Goal: Register for event/course

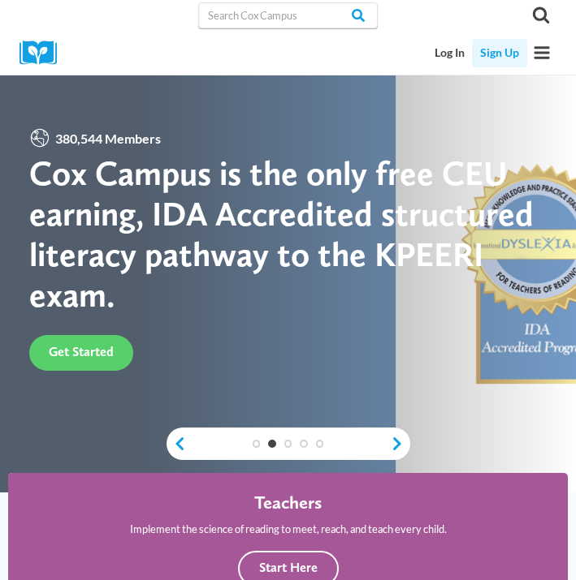
click at [498, 50] on link "Sign Up" at bounding box center [499, 53] width 54 height 28
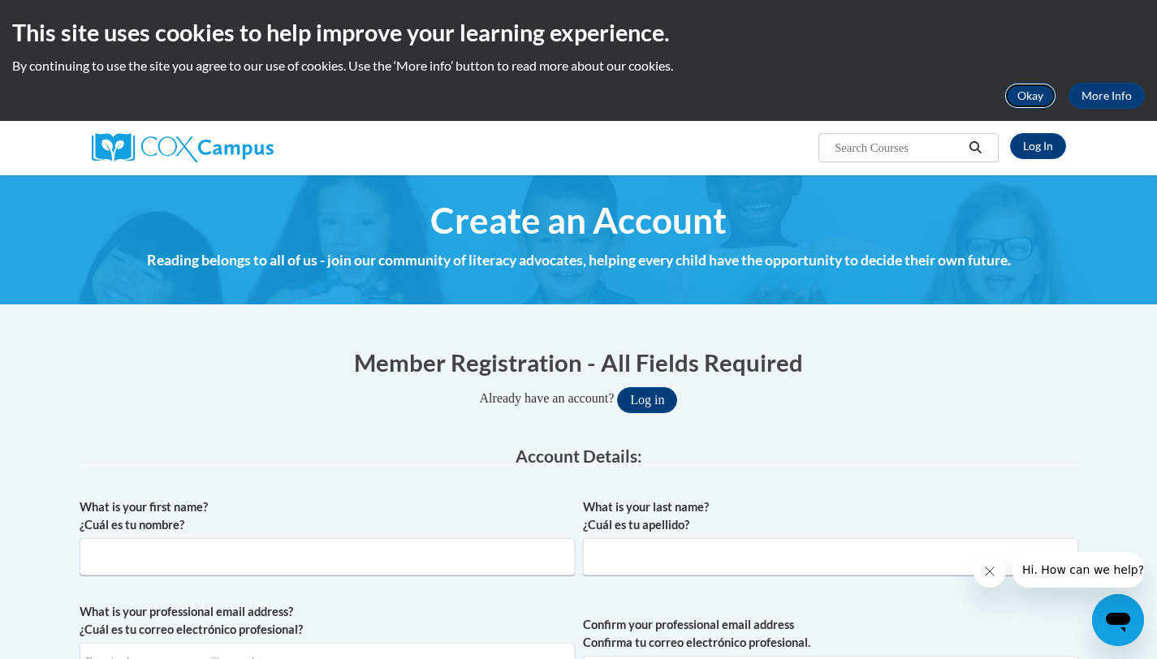
click at [587, 92] on button "Okay" at bounding box center [1030, 96] width 52 height 26
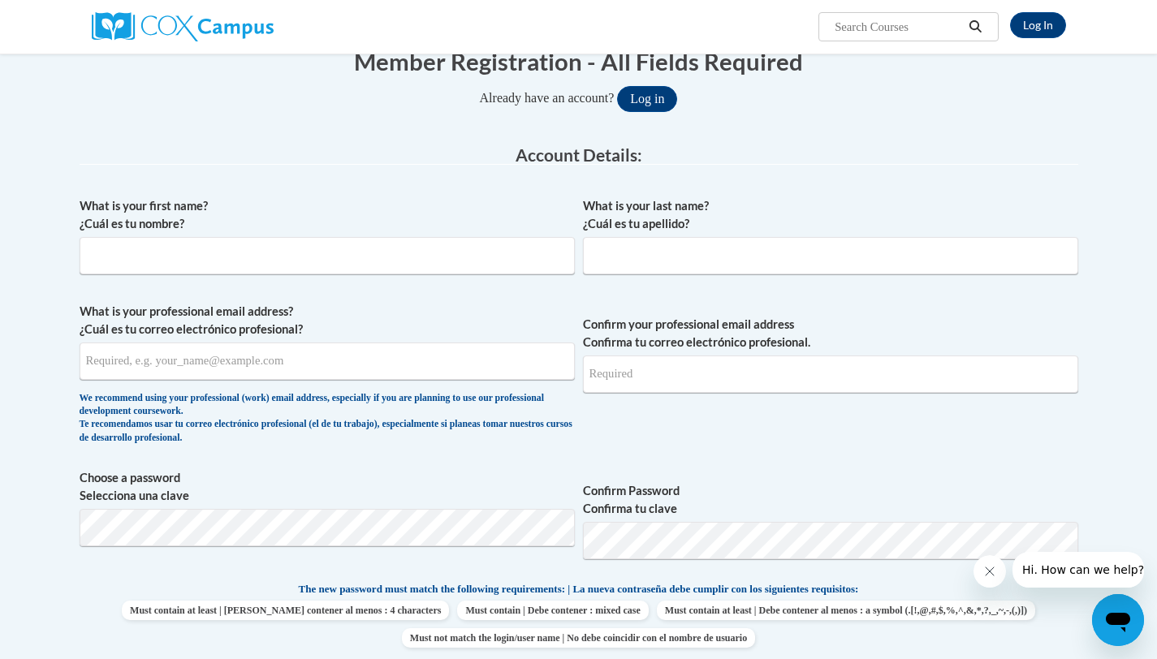
scroll to position [201, 0]
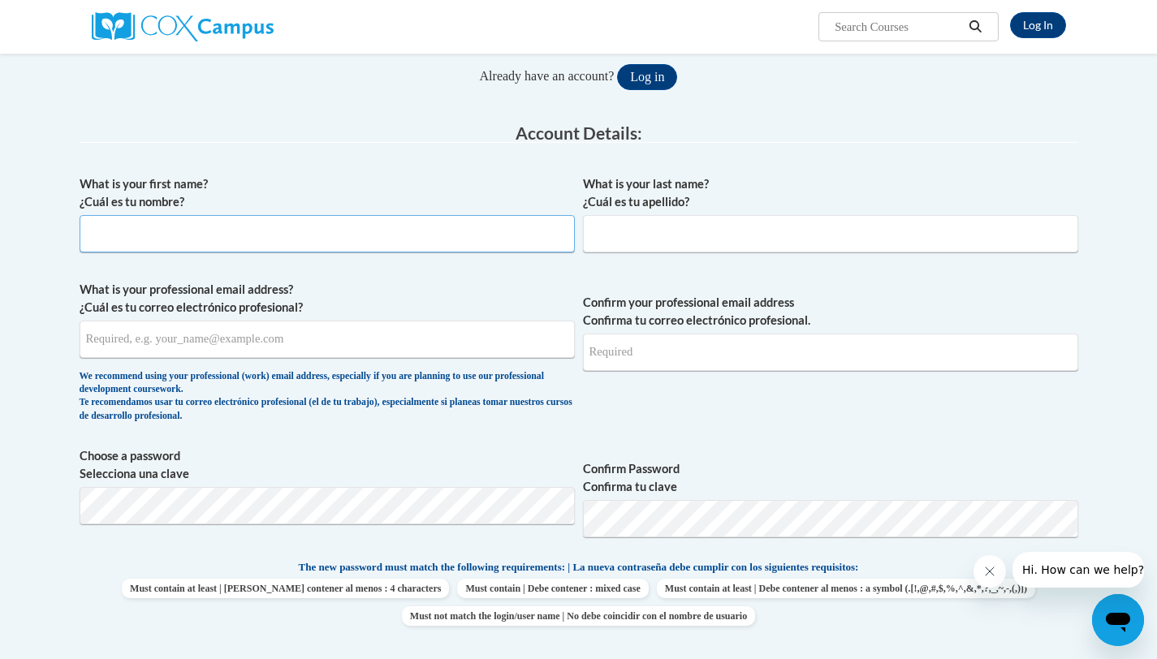
click at [333, 246] on input "What is your first name? ¿Cuál es tu nombre?" at bounding box center [327, 233] width 495 height 37
type input "[PERSON_NAME]"
click at [587, 220] on input "What is your last name? ¿Cuál es tu apellido?" at bounding box center [830, 233] width 495 height 37
type input "[PERSON_NAME]"
click at [329, 349] on input "What is your professional email address? ¿Cuál es tu correo electrónico profesi…" at bounding box center [327, 339] width 495 height 37
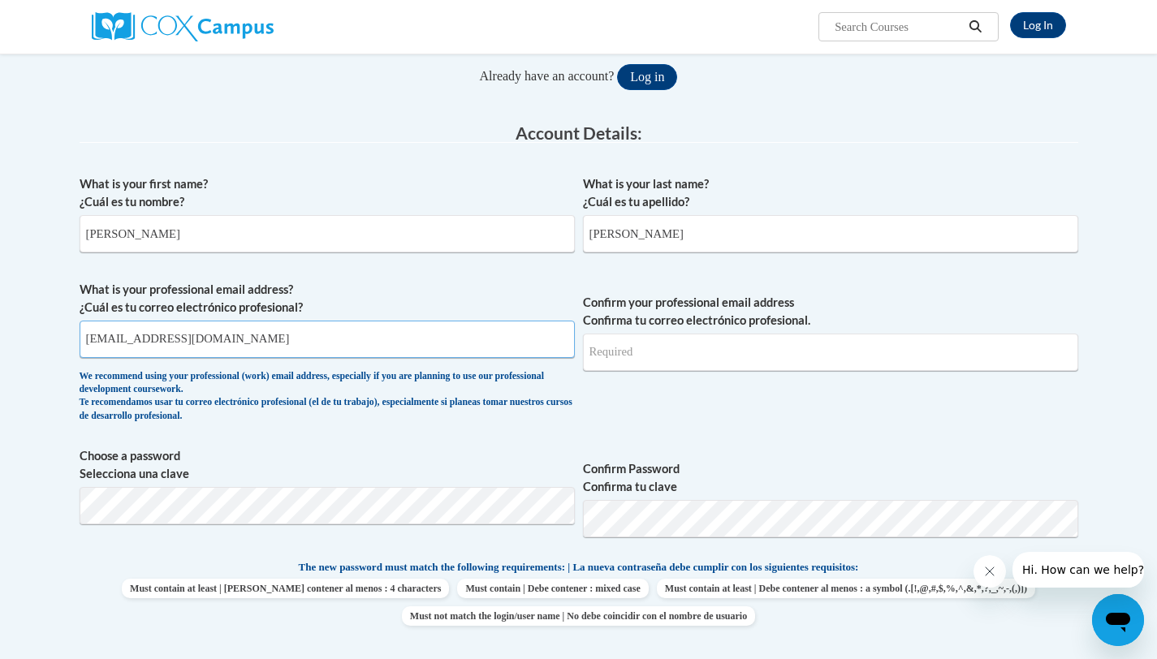
type input "[EMAIL_ADDRESS][DOMAIN_NAME]"
click at [587, 348] on input "Confirm your professional email address Confirma tu correo electrónico profesio…" at bounding box center [830, 352] width 495 height 37
type input "[EMAIL_ADDRESS][DOMAIN_NAME]"
click at [290, 484] on span "Choose a password Selecciona una clave" at bounding box center [327, 498] width 495 height 103
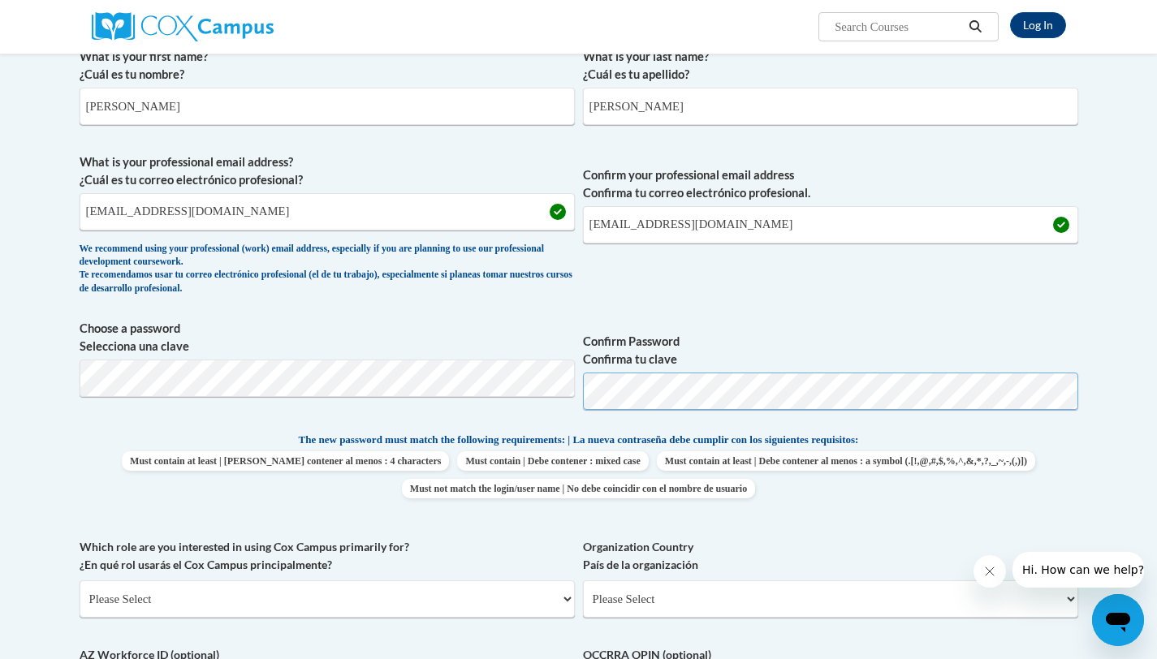
scroll to position [343, 0]
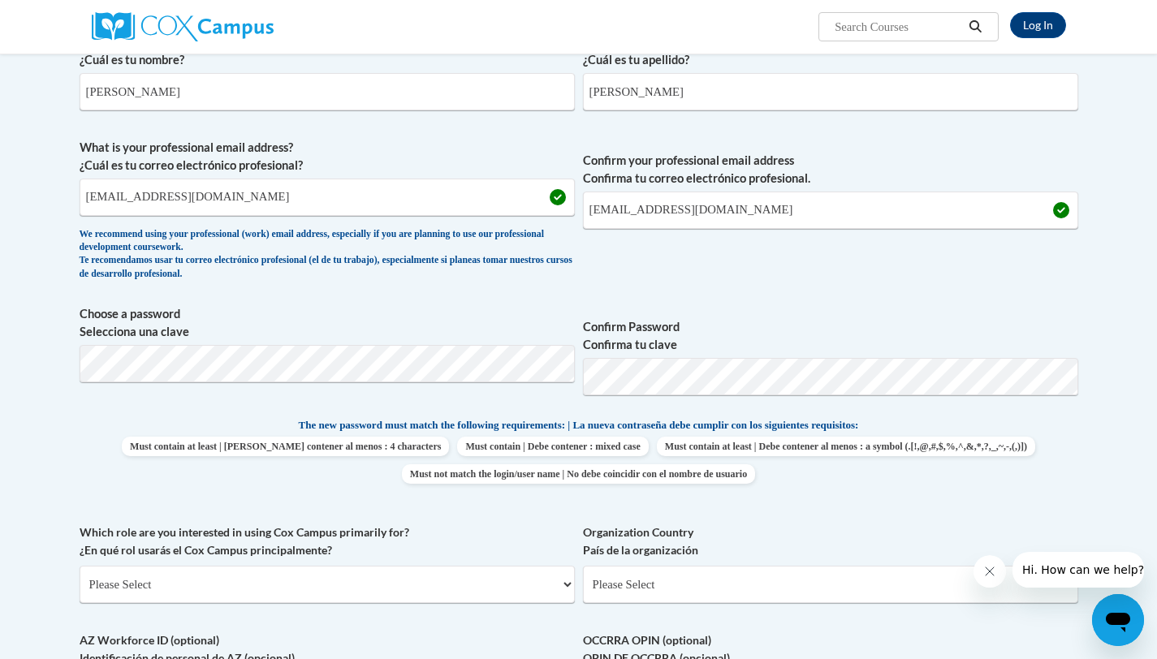
click at [587, 505] on div "What is your first name? ¿Cuál es tu nombre? [PERSON_NAME] What is your last na…" at bounding box center [579, 395] width 999 height 740
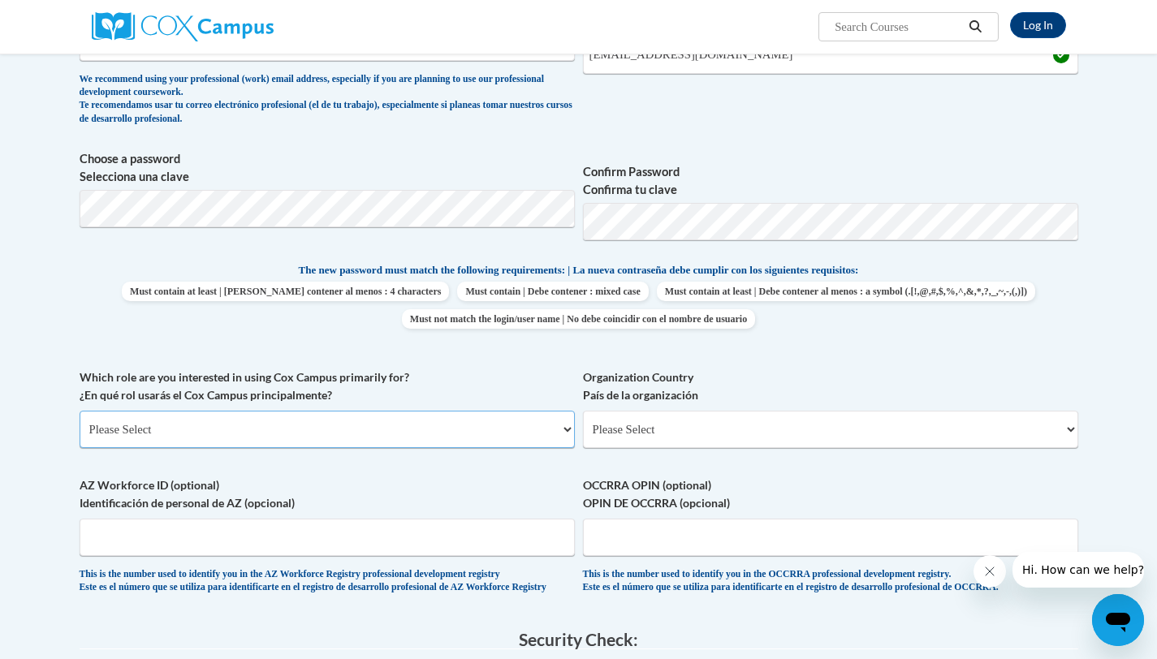
click at [530, 437] on select "Please Select College/University | Colegio/Universidad Community/Nonprofit Part…" at bounding box center [327, 429] width 495 height 37
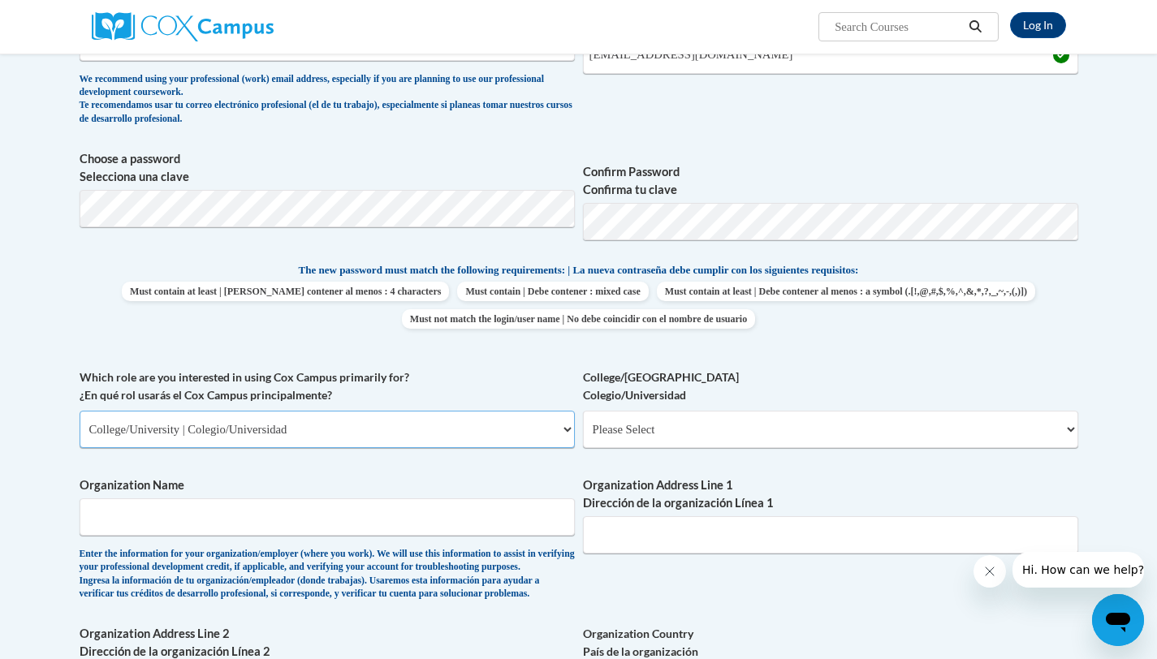
click at [556, 428] on select "Please Select College/University | Colegio/Universidad Community/Nonprofit Part…" at bounding box center [327, 429] width 495 height 37
click at [587, 430] on select "Please Select Early Learning/Daycare Teacher/Family Home Care Provider | Maestr…" at bounding box center [830, 429] width 495 height 37
click at [438, 429] on select "Please Select College/University | Colegio/Universidad Community/Nonprofit Part…" at bounding box center [327, 429] width 495 height 37
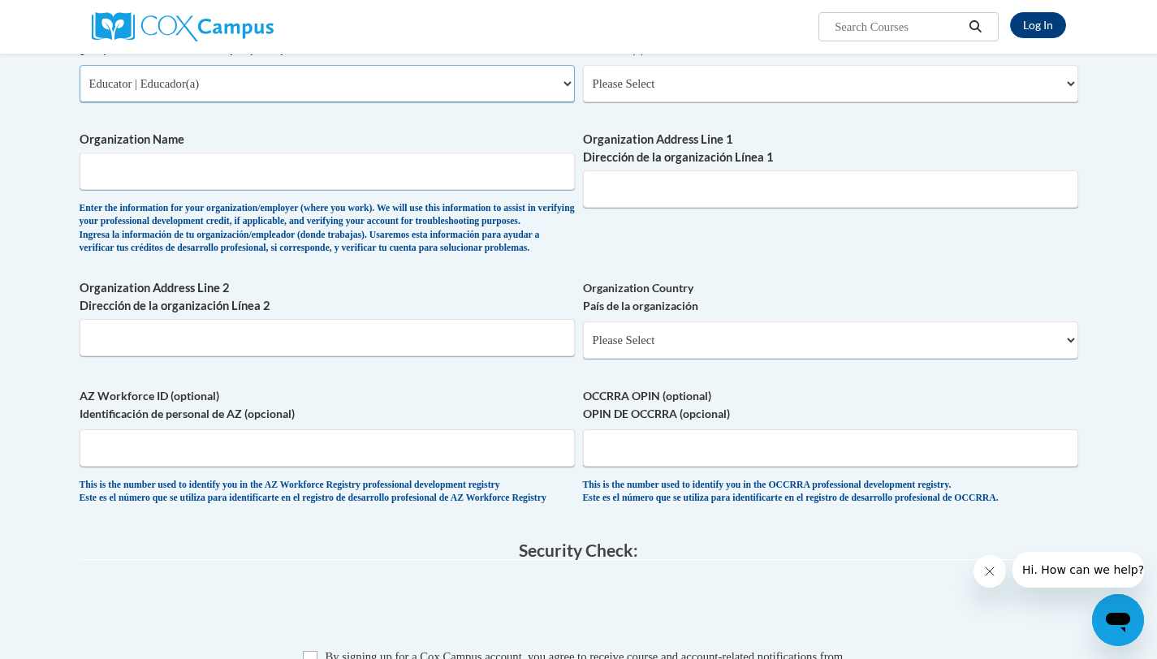
scroll to position [701, 0]
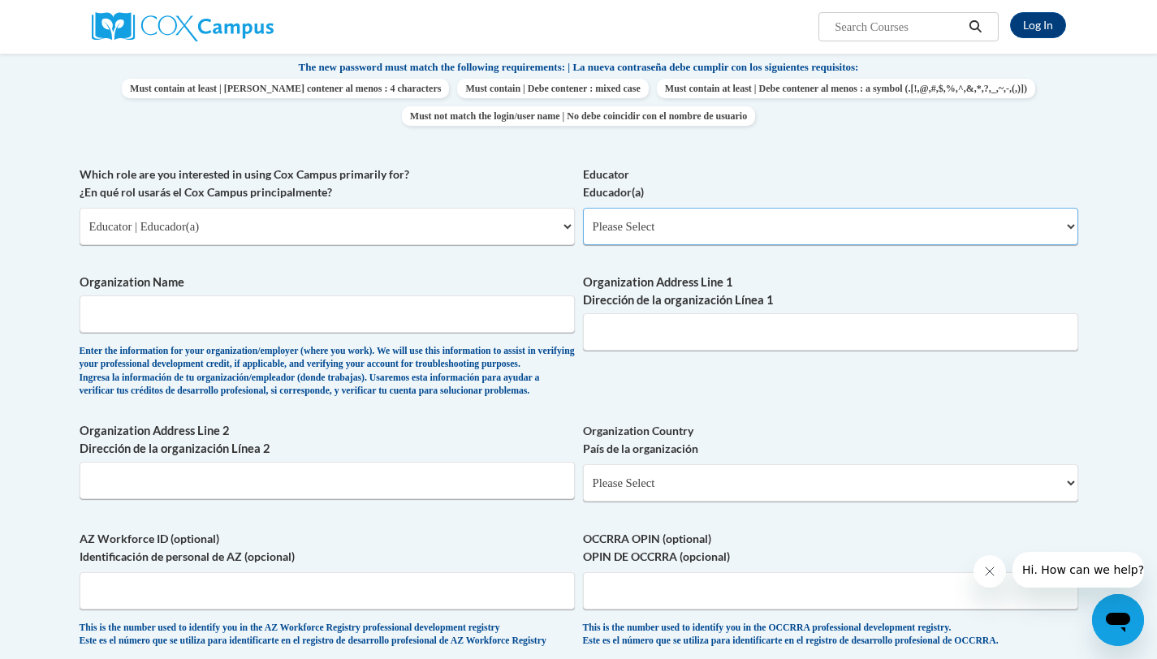
click at [587, 236] on select "Please Select Early Learning/Daycare Teacher/Family Home Care Provider | Maestr…" at bounding box center [830, 226] width 495 height 37
click at [352, 233] on select "Please Select College/University | Colegio/Universidad Community/Nonprofit Part…" at bounding box center [327, 226] width 495 height 37
select select "5a18ea06-2b54-4451-96f2-d152daf9eac5"
click at [587, 240] on select "Please Select College/University Staff | Empleado universitario College/Univers…" at bounding box center [830, 226] width 495 height 37
select select "99b32b07-cffc-426c-8bf6-0cd77760d84b"
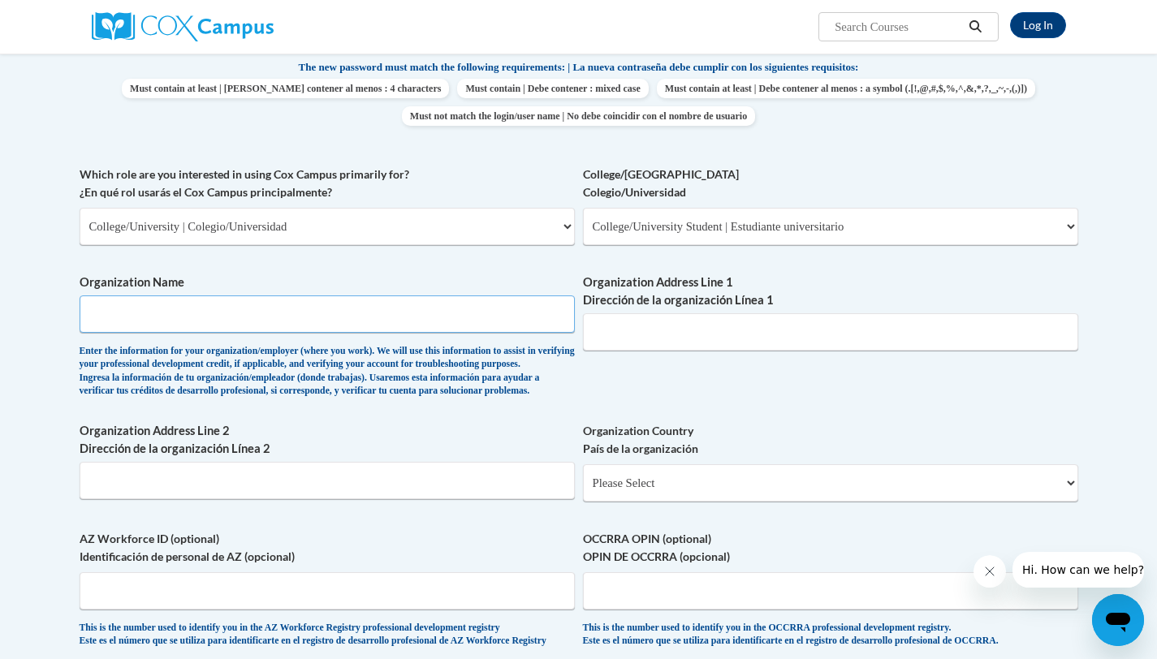
click at [503, 326] on input "Organization Name" at bounding box center [327, 314] width 495 height 37
type input "[PERSON_NAME][GEOGRAPHIC_DATA]"
click at [587, 340] on input "Organization Address Line 1 Dirección de la organización Línea 1" at bounding box center [830, 331] width 495 height 37
type input "[STREET_ADDRESS]"
click at [467, 499] on input "Organization Address Line 2 Dirección de la organización Línea 2" at bounding box center [327, 480] width 495 height 37
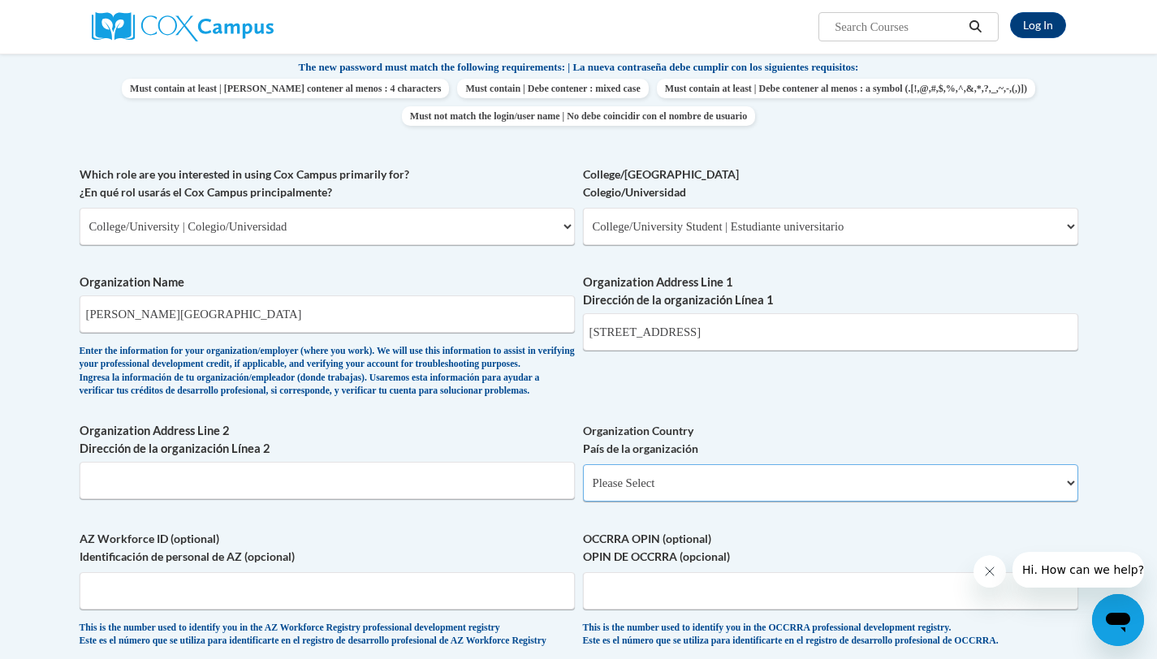
click at [587, 502] on select "Please Select [GEOGRAPHIC_DATA] | [GEOGRAPHIC_DATA] Outside of [GEOGRAPHIC_DATA…" at bounding box center [830, 482] width 495 height 37
select select "ad49bcad-a171-4b2e-b99c-48b446064914"
select select
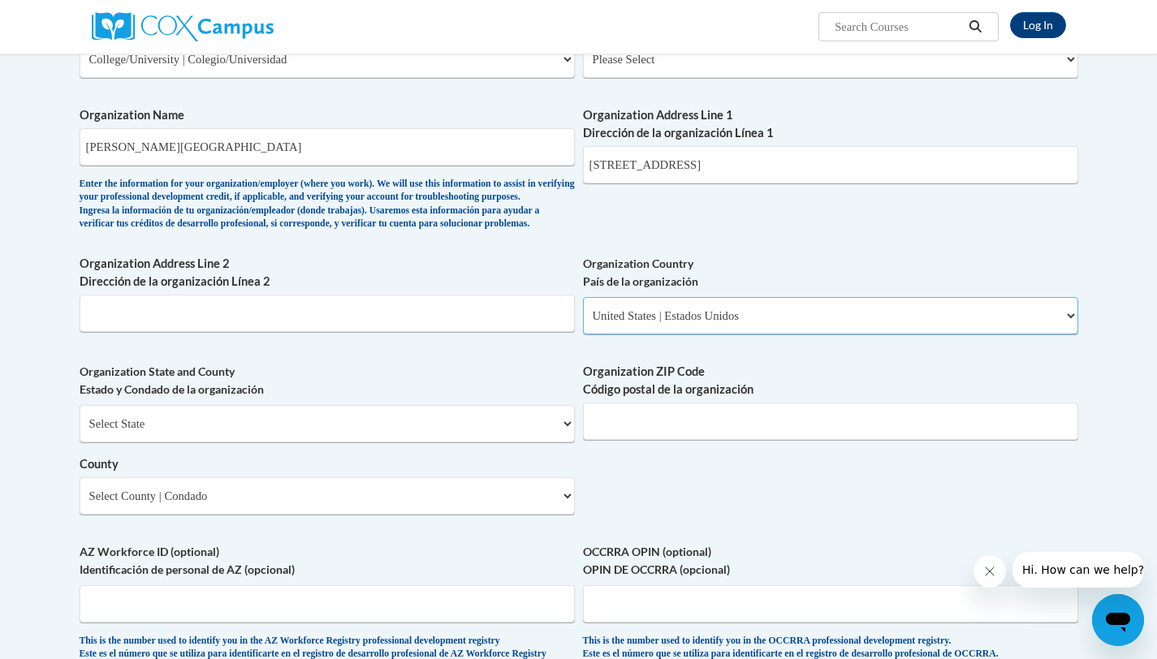
scroll to position [885, 0]
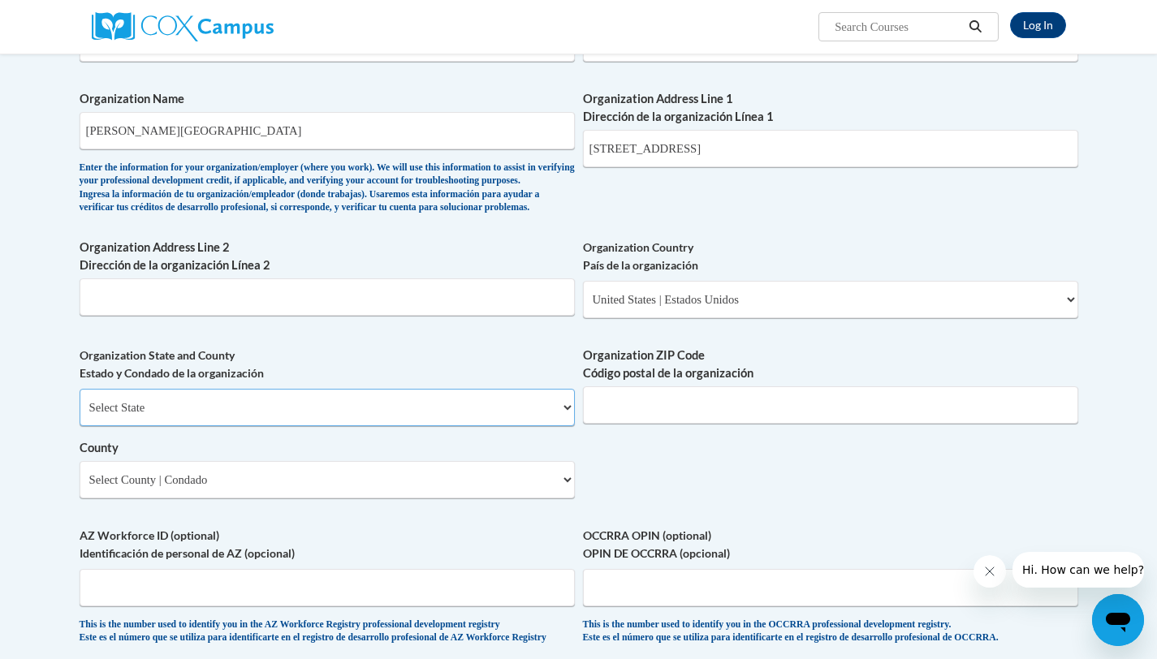
click at [458, 426] on select "Select State [US_STATE] [US_STATE] [US_STATE] [US_STATE] [US_STATE] [US_STATE] …" at bounding box center [327, 407] width 495 height 37
select select "[US_STATE]"
click at [359, 498] on select "Select County Appling [PERSON_NAME] [PERSON_NAME] [PERSON_NAME] [PERSON_NAME] B…" at bounding box center [327, 479] width 495 height 37
select select "[PERSON_NAME]"
click at [587, 421] on input "Organization ZIP Code Código postal de la organización" at bounding box center [830, 404] width 495 height 37
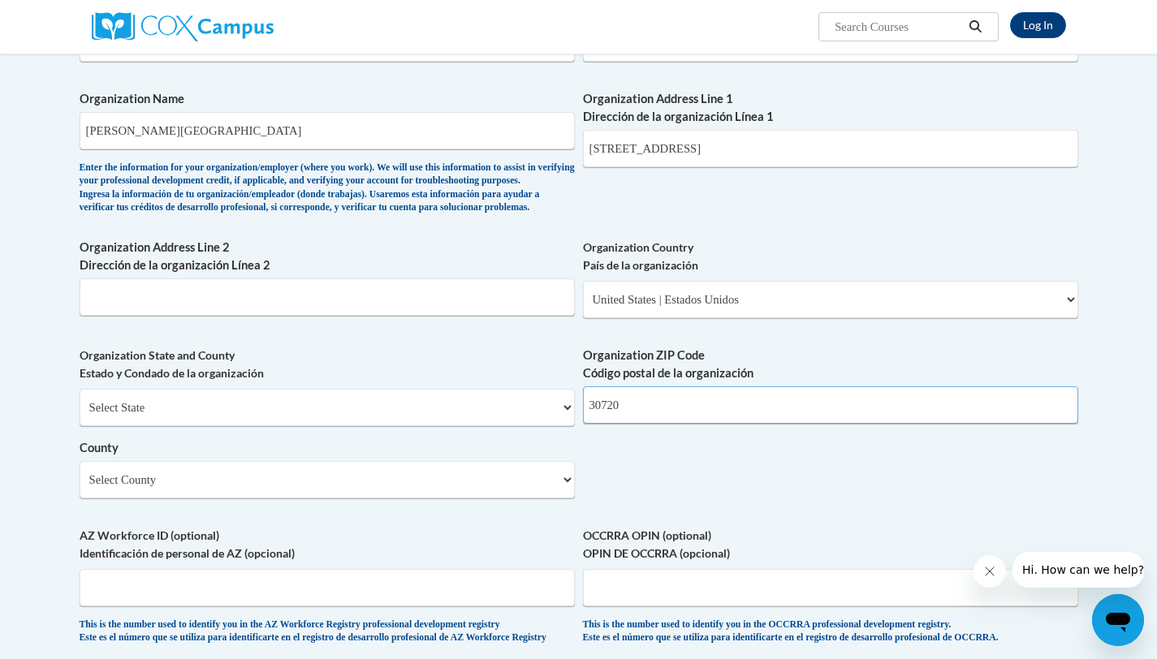
type input "30720"
click at [587, 476] on div "What is your first name? ¿Cuál es tu nombre? [PERSON_NAME] What is your last na…" at bounding box center [579, 72] width 999 height 1177
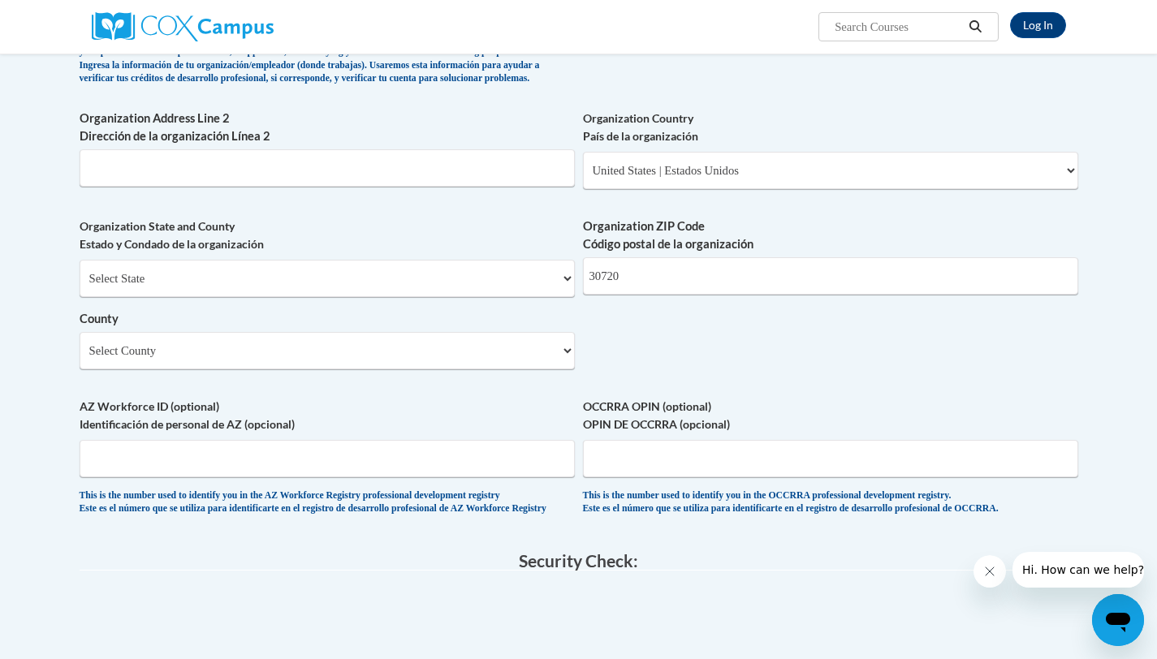
scroll to position [1021, 0]
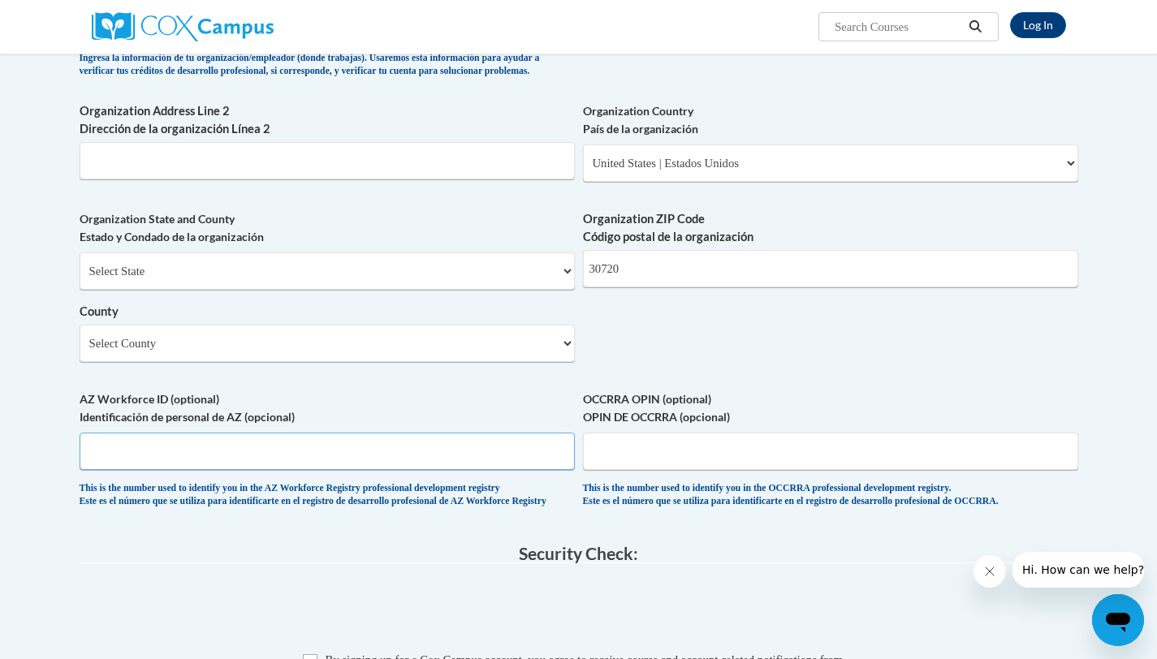
click at [453, 470] on input "AZ Workforce ID (optional) Identificación de personal de AZ (opcional)" at bounding box center [327, 451] width 495 height 37
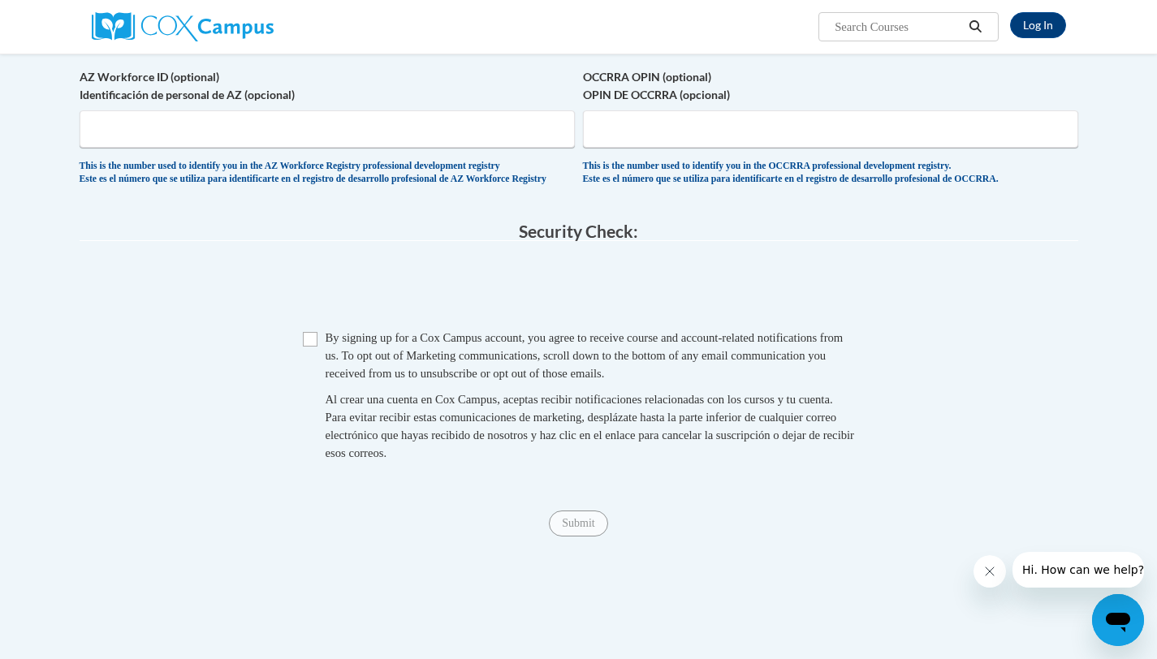
scroll to position [1356, 0]
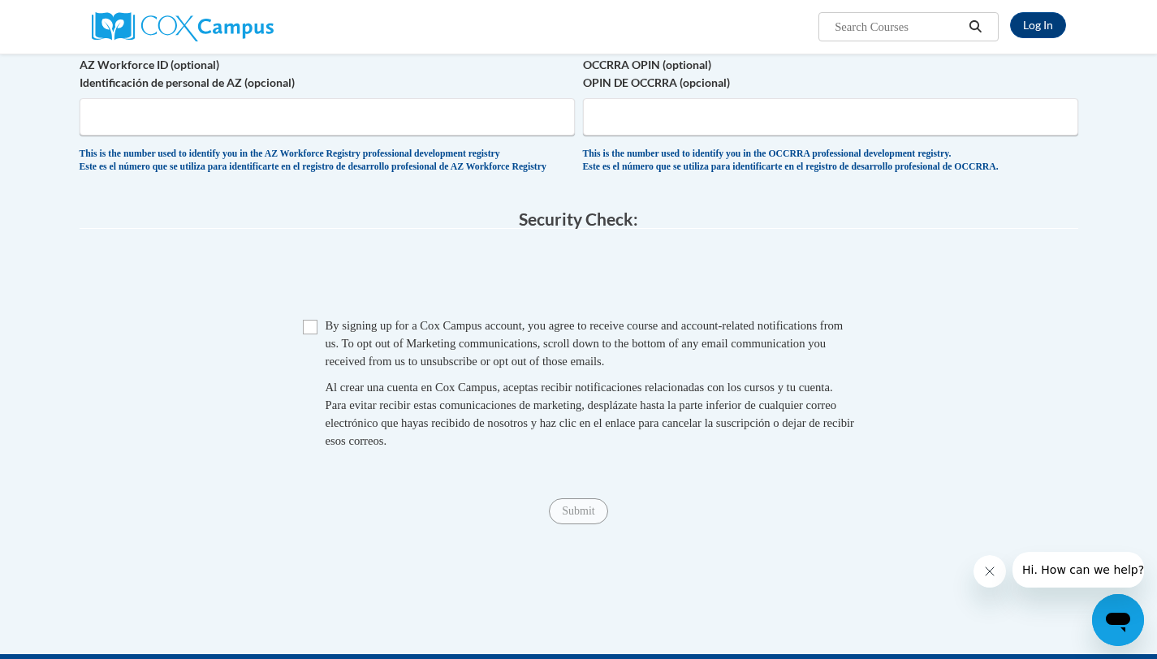
click at [309, 351] on fieldset "Security Check: Enter the security code + = TextBox Checkbox" at bounding box center [579, 348] width 999 height 276
click at [309, 334] on input "Checkbox" at bounding box center [310, 327] width 15 height 15
checkbox input "true"
click at [587, 524] on input "Submit" at bounding box center [578, 511] width 58 height 26
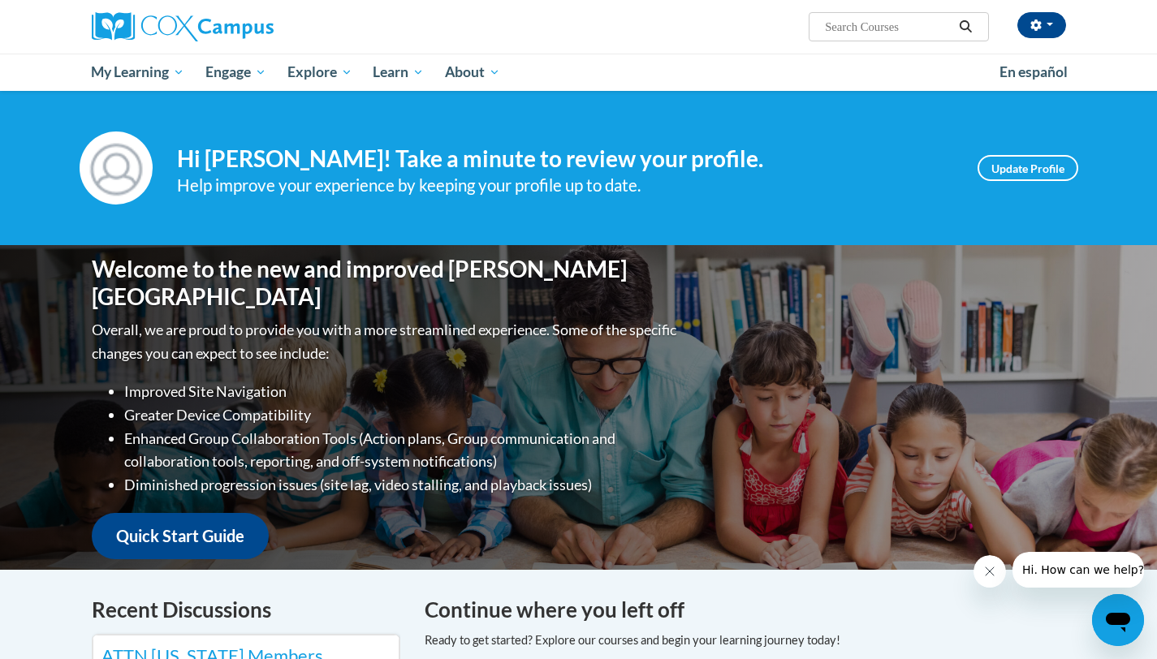
click at [869, 23] on input "Search..." at bounding box center [888, 26] width 130 height 19
click at [867, 18] on input "Search..." at bounding box center [888, 26] width 130 height 19
click at [662, 46] on div "Emily Hegwood (Eastern Daylight Time GMT-0400 ) My Profile Inbox My Transcripts…" at bounding box center [578, 27] width 1023 height 54
click at [836, 41] on span "Search Search..." at bounding box center [898, 26] width 179 height 29
click at [836, 30] on input "Search..." at bounding box center [888, 26] width 130 height 19
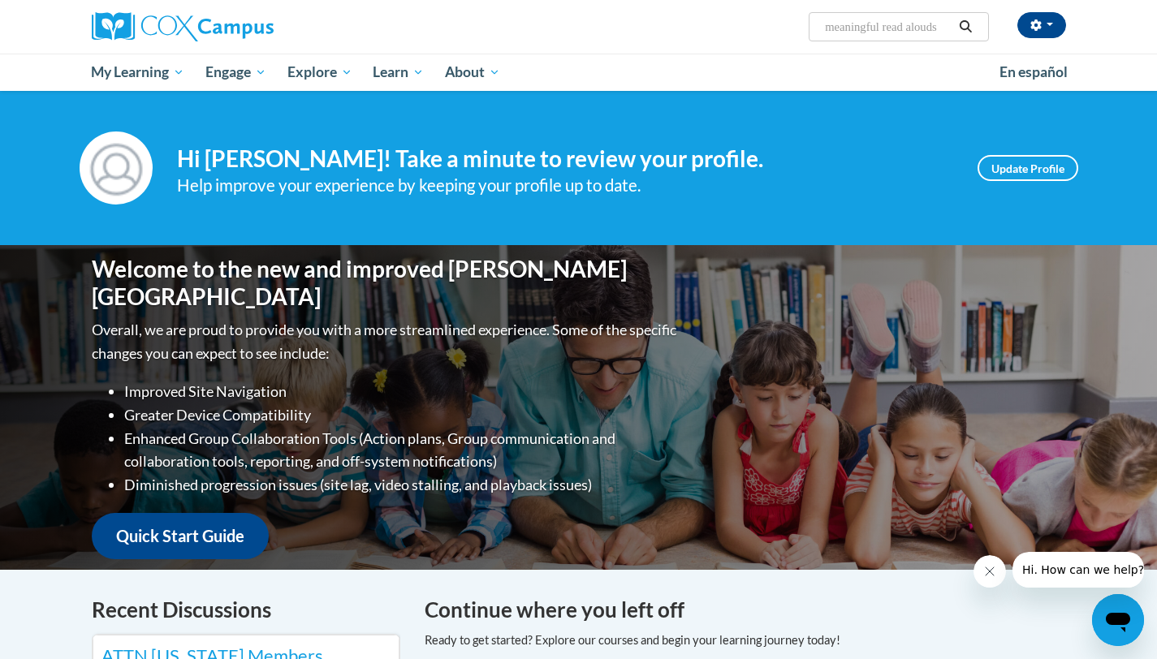
type input "meaningful read alouds"
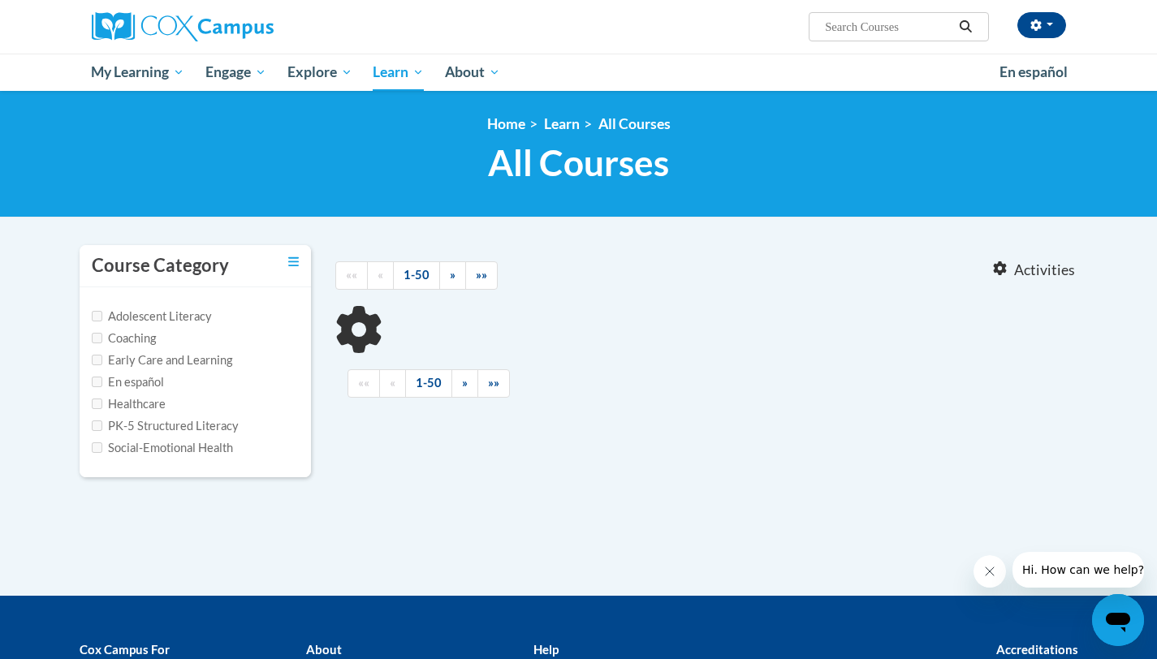
type input "meaningful read alouds"
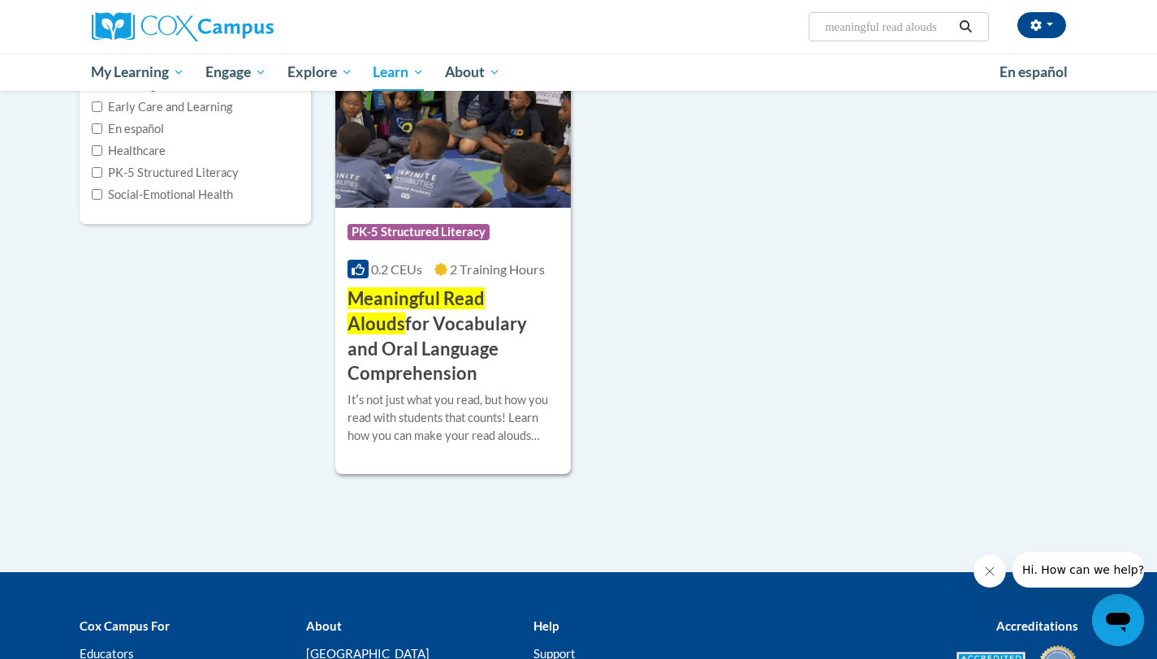
scroll to position [254, 0]
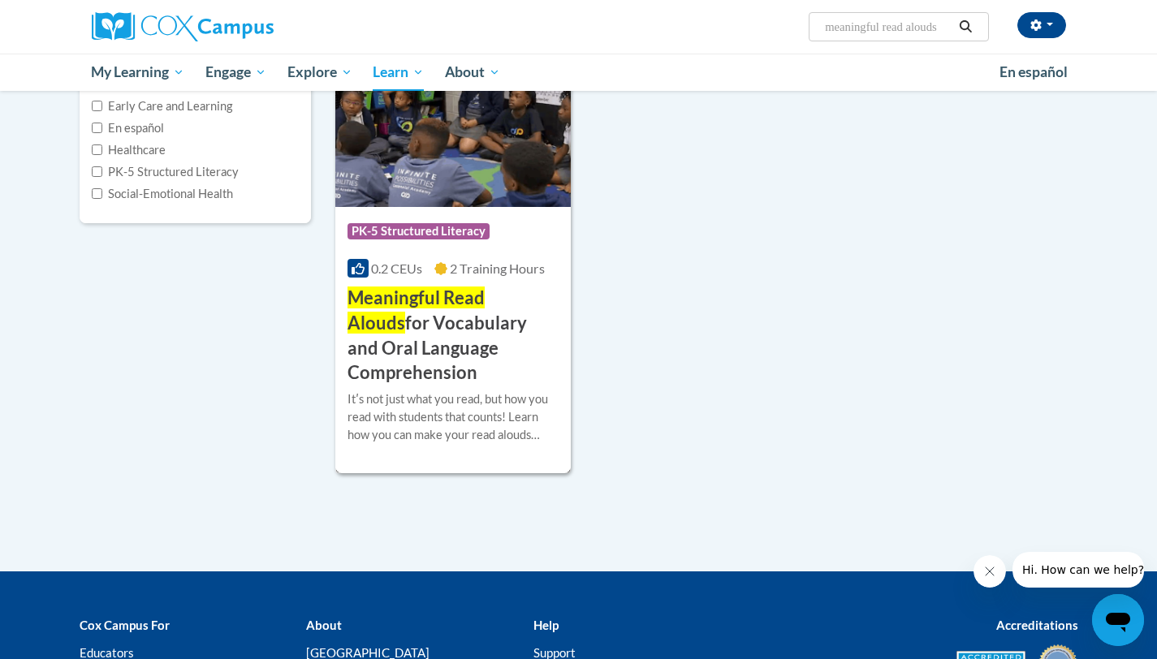
click at [544, 391] on div "Itʹs not just what you read, but how you read with students that counts! Learn …" at bounding box center [453, 418] width 212 height 54
